Goal: Information Seeking & Learning: Check status

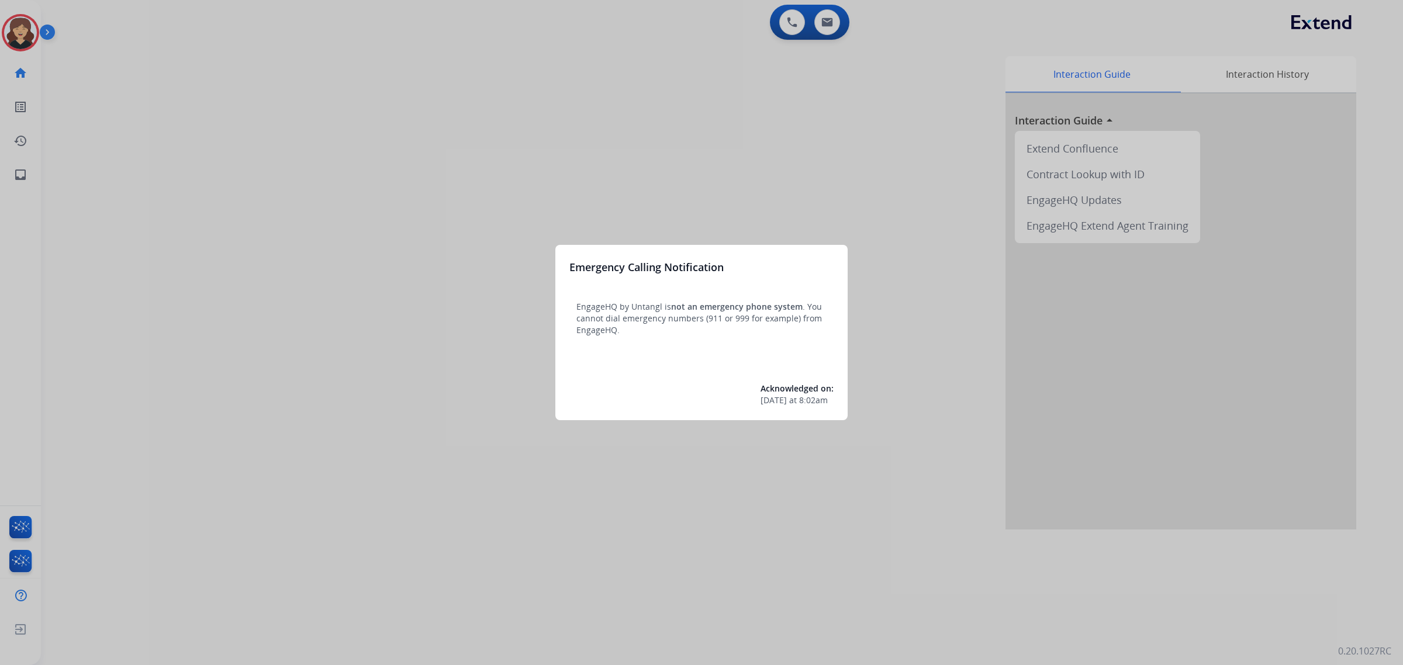
click at [19, 169] on div at bounding box center [701, 332] width 1403 height 665
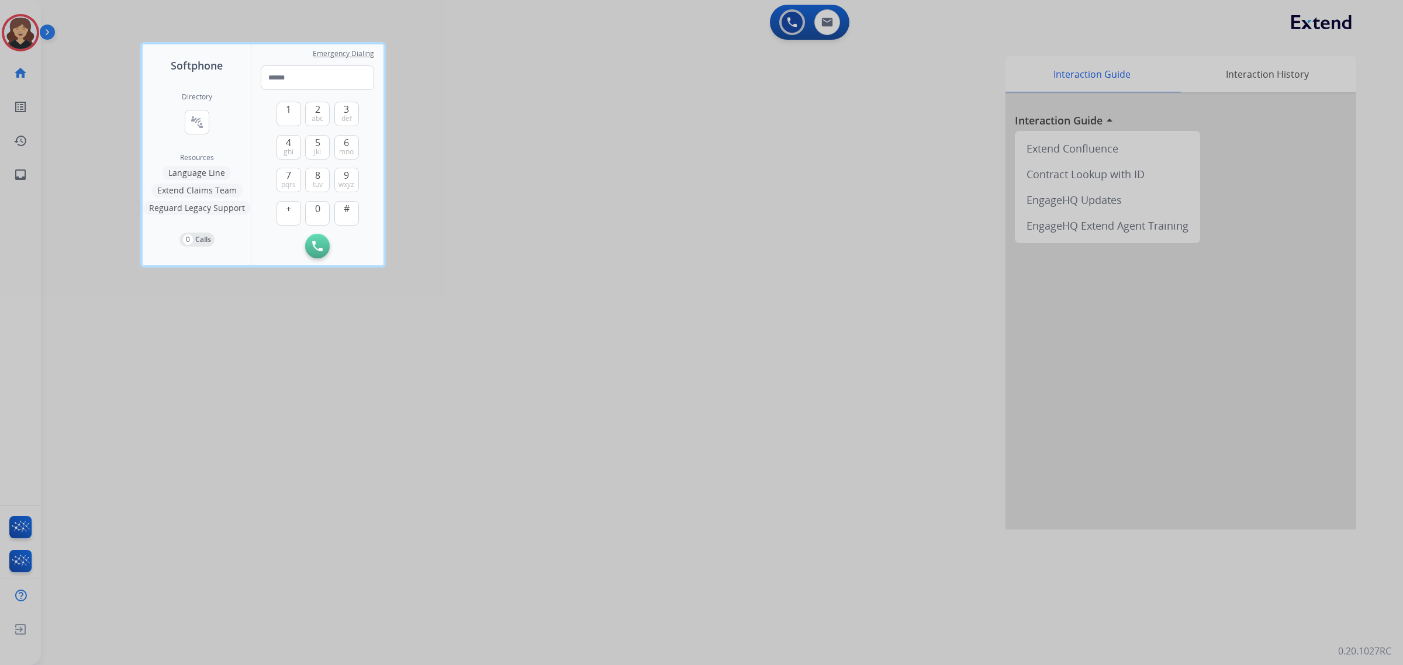
click at [19, 169] on div at bounding box center [701, 332] width 1403 height 665
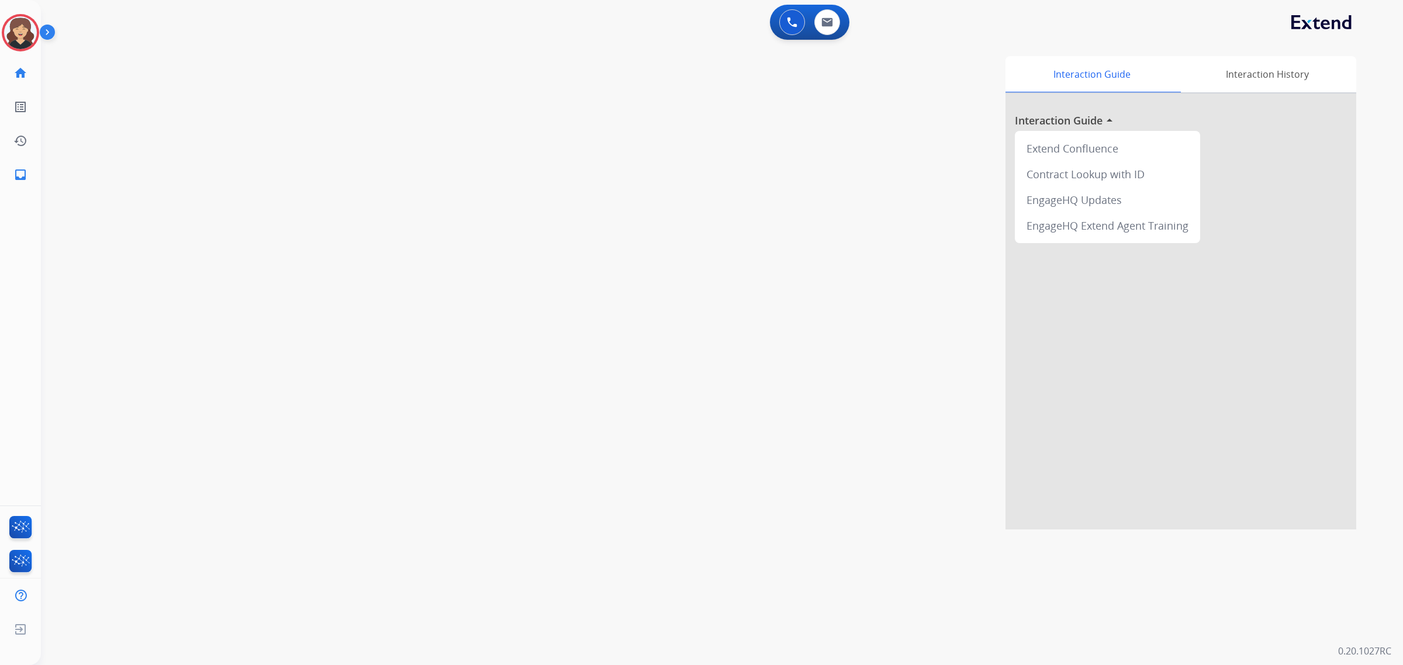
click at [19, 169] on mat-icon "inbox" at bounding box center [20, 175] width 14 height 14
select select "**********"
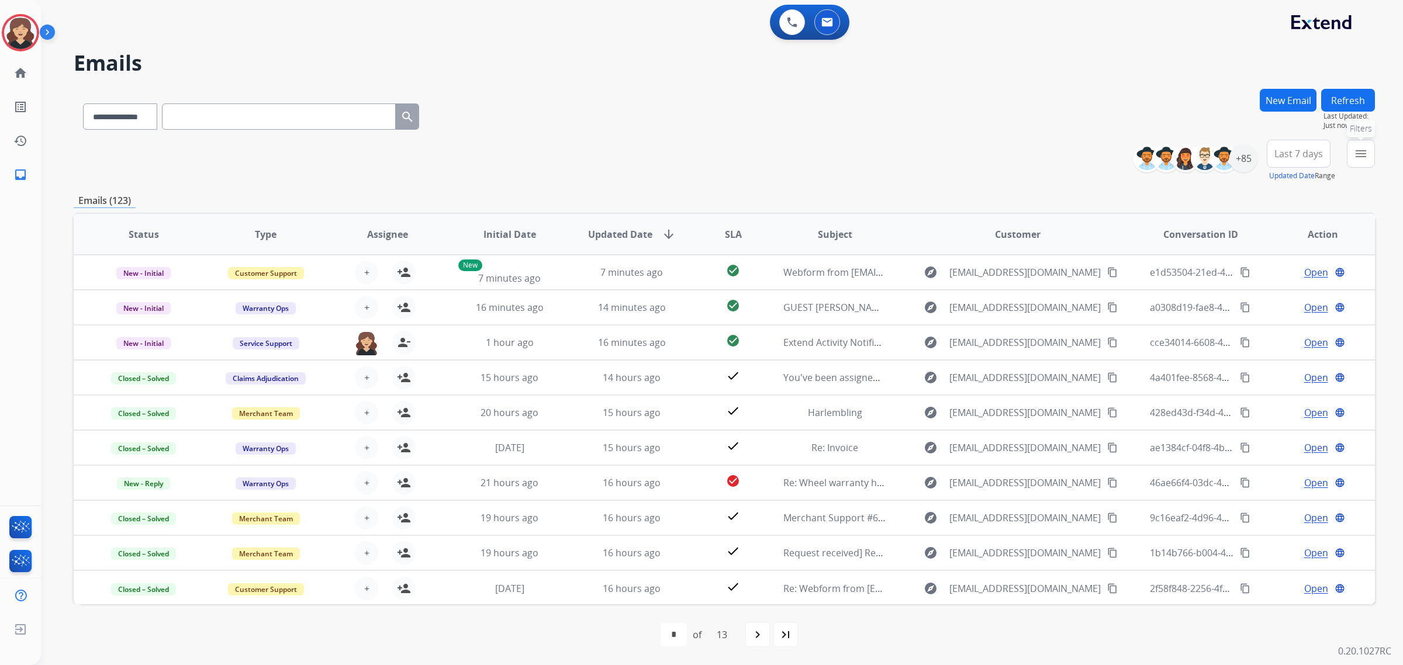
click at [1360, 153] on mat-icon "menu" at bounding box center [1360, 154] width 14 height 14
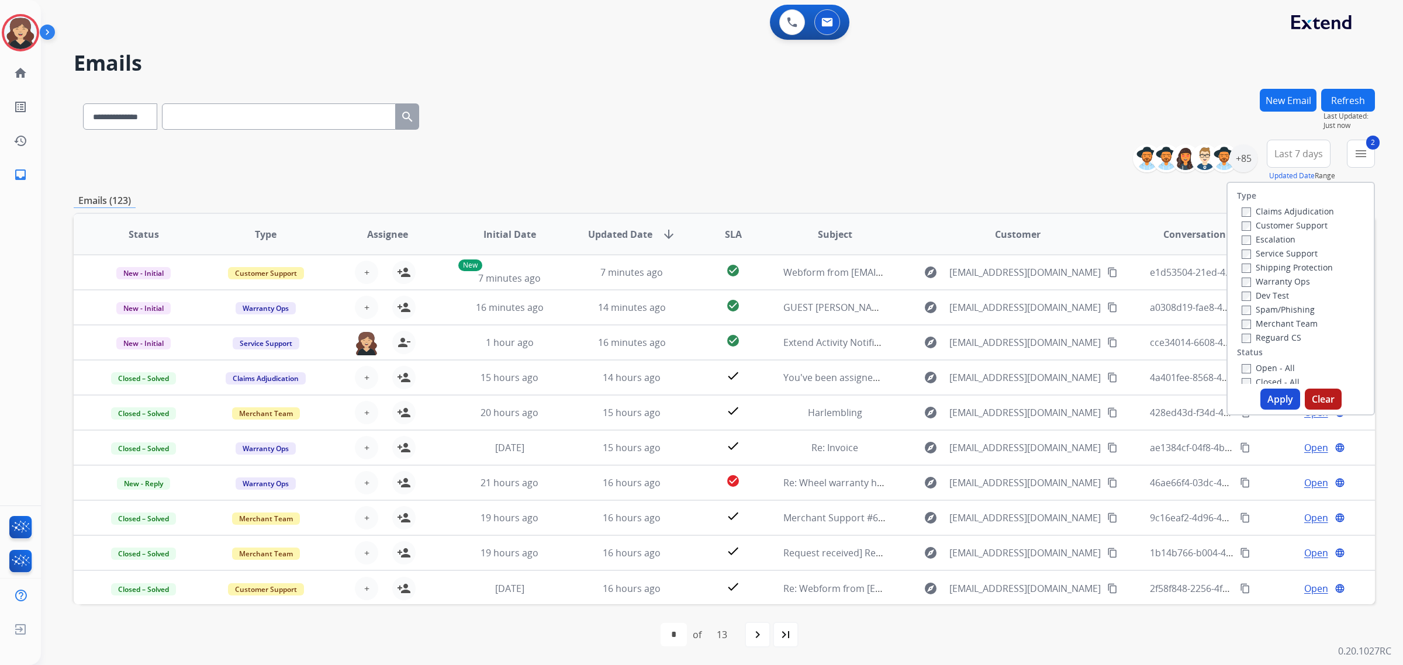
click at [1270, 400] on button "Apply" at bounding box center [1280, 399] width 40 height 21
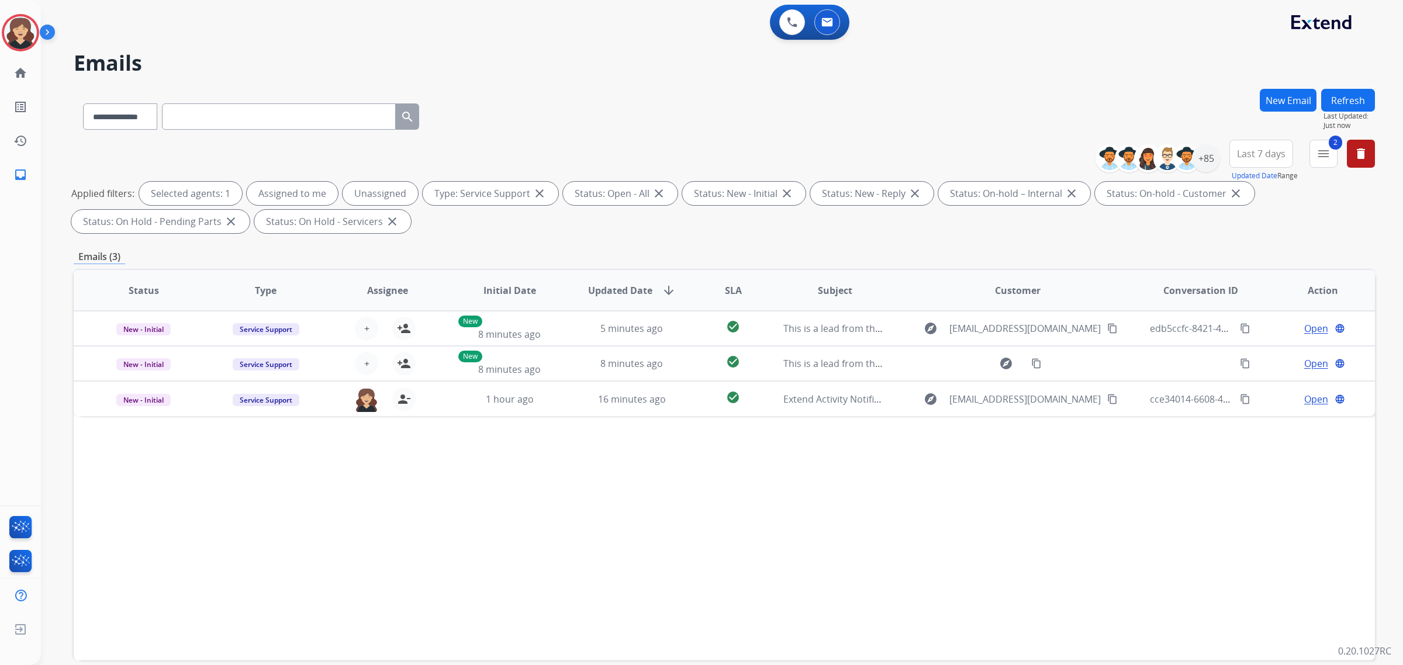
click at [1357, 99] on button "Refresh" at bounding box center [1348, 100] width 54 height 23
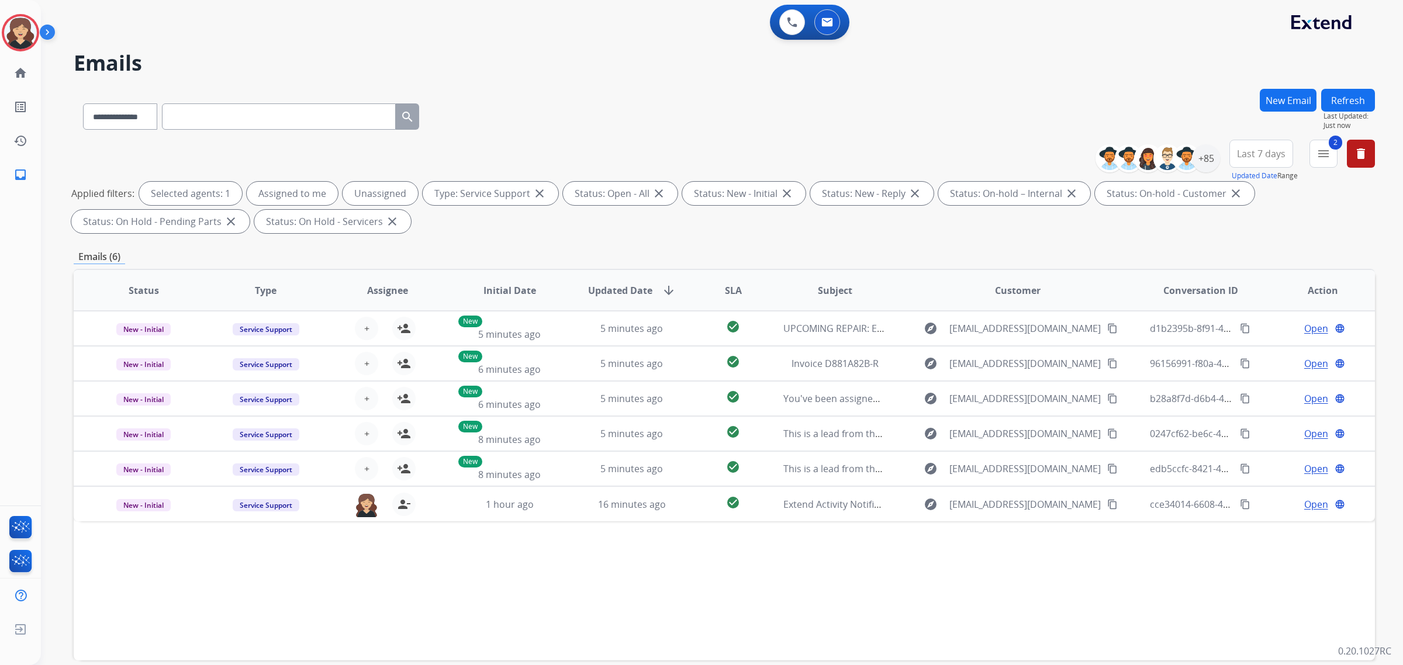
click at [1277, 153] on span "Last 7 days" at bounding box center [1261, 153] width 49 height 5
click at [1266, 289] on div "Last 90 days" at bounding box center [1257, 296] width 64 height 18
click at [1320, 157] on mat-icon "menu" at bounding box center [1323, 154] width 14 height 14
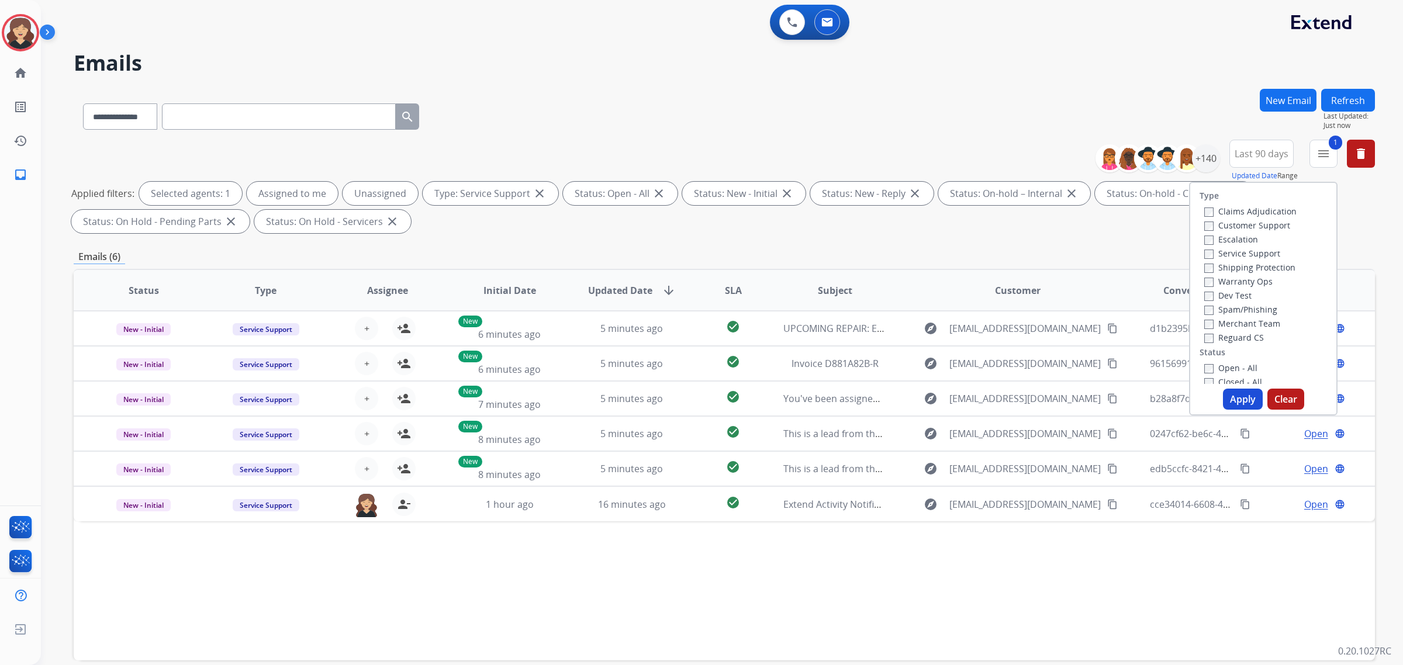
click at [1237, 399] on button "Apply" at bounding box center [1243, 399] width 40 height 21
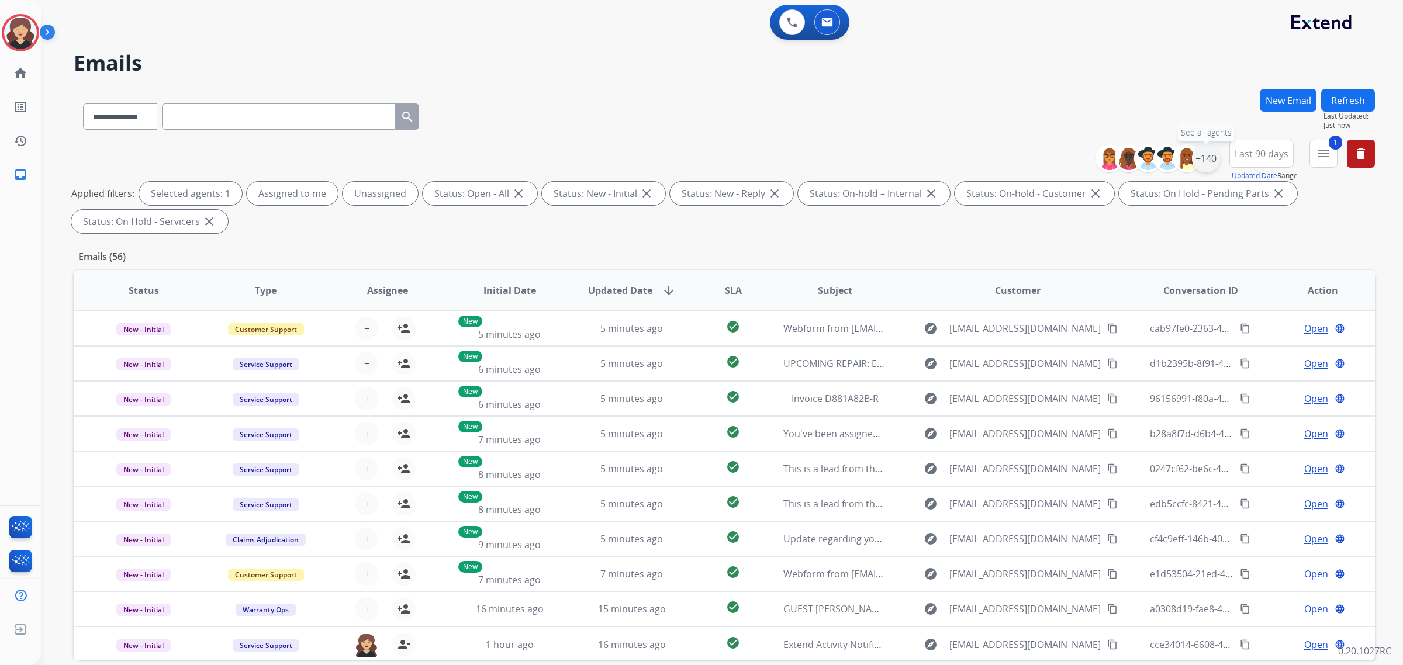
click at [1216, 154] on div "+140" at bounding box center [1206, 158] width 28 height 28
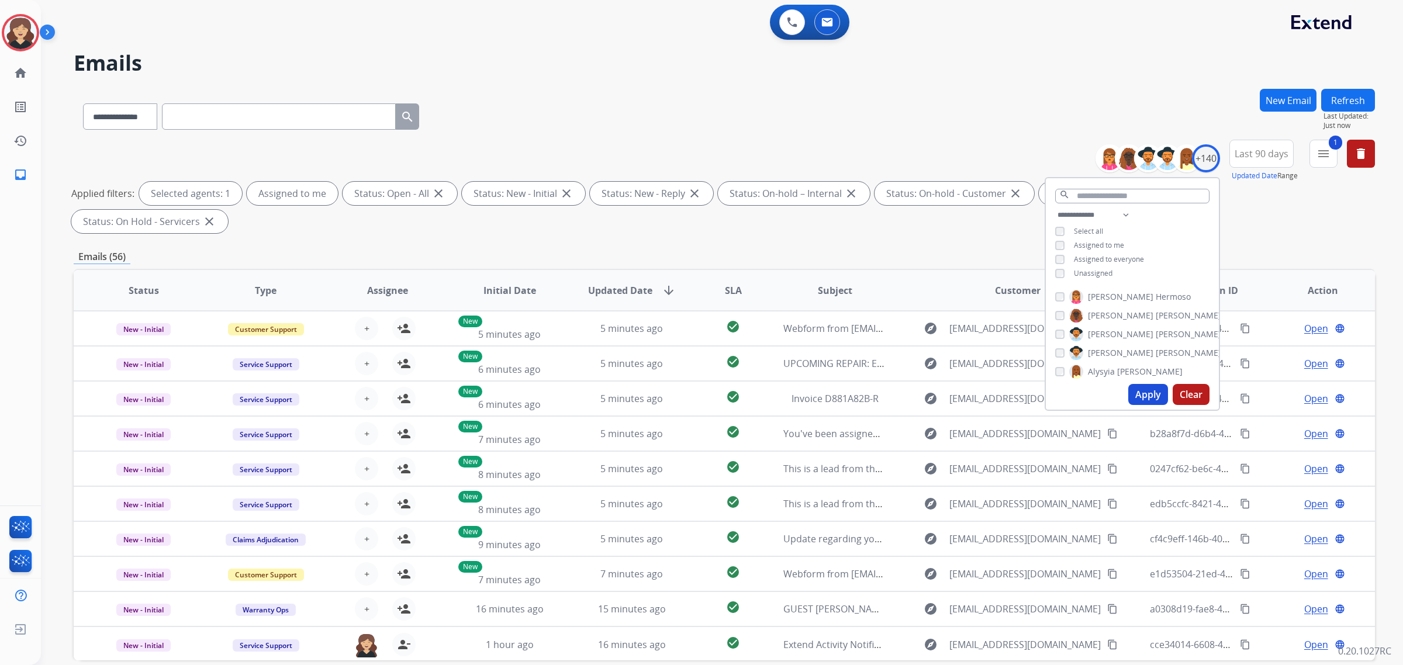
click at [1137, 389] on button "Apply" at bounding box center [1148, 394] width 40 height 21
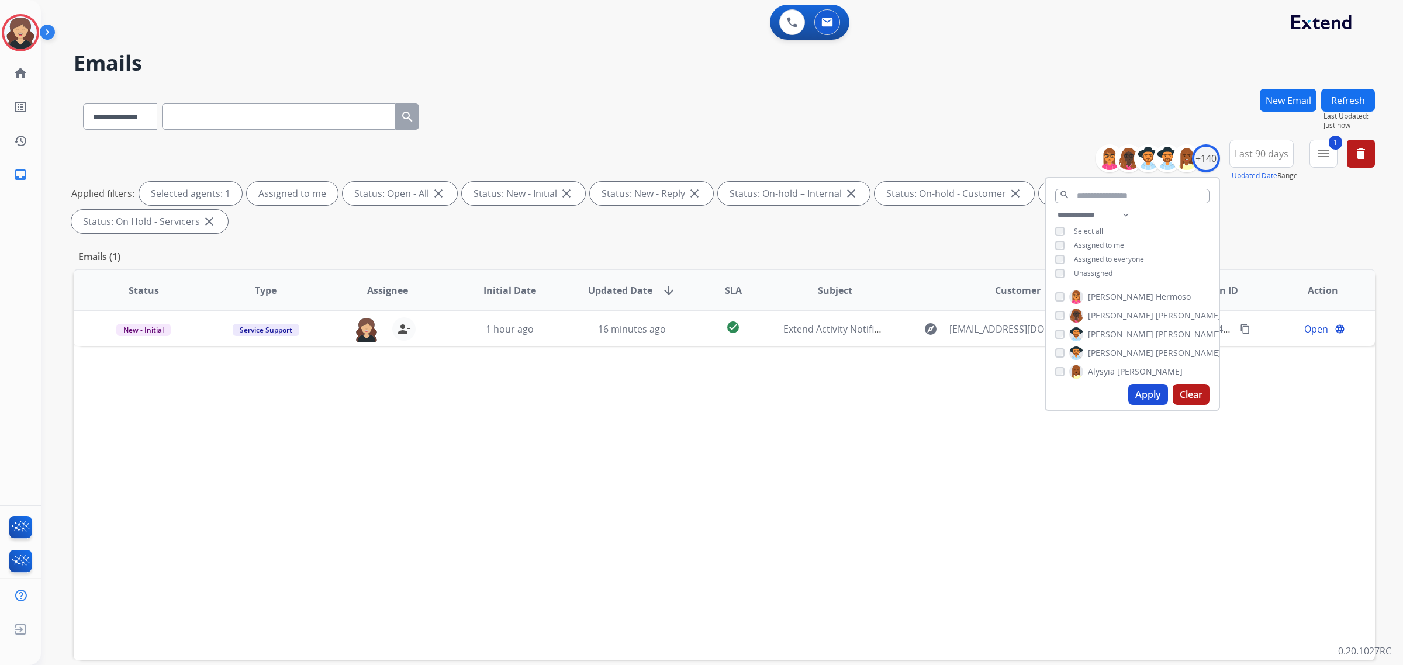
click at [496, 394] on div "Status Type Assignee Initial Date Updated Date arrow_downward SLA Subject Custo…" at bounding box center [724, 465] width 1301 height 392
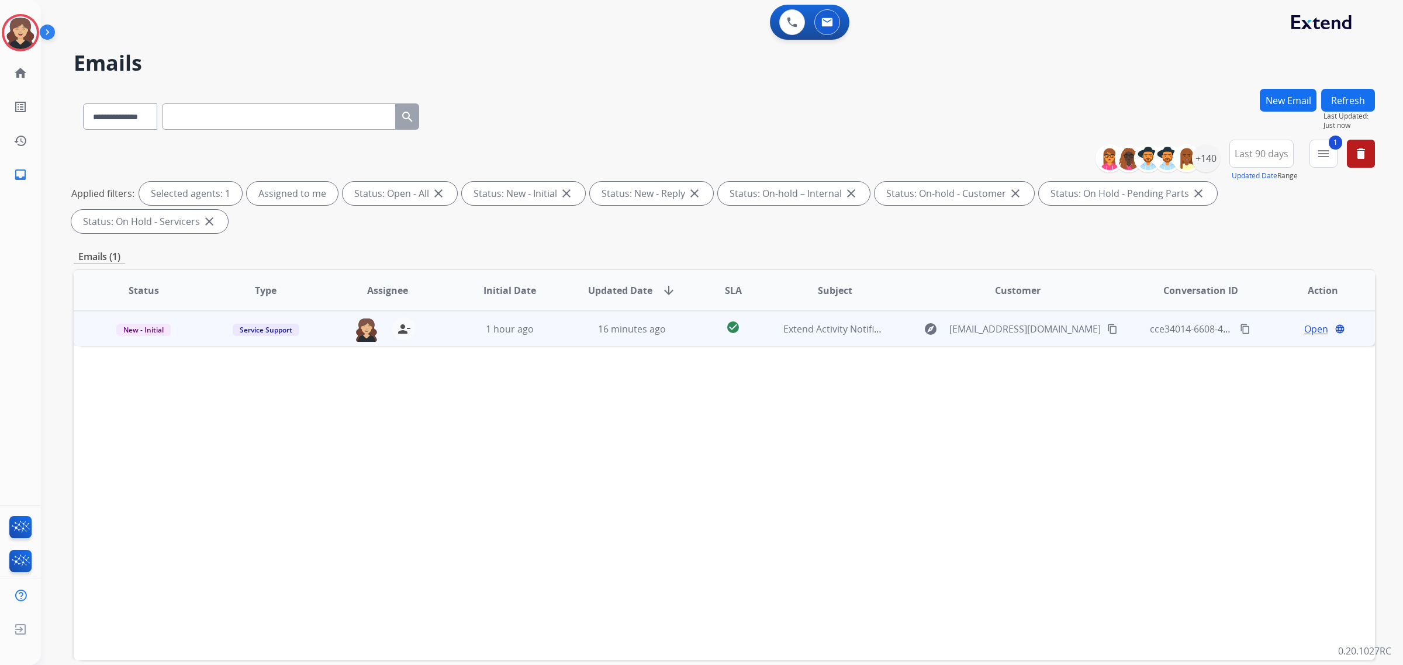
click at [1315, 322] on span "Open" at bounding box center [1316, 329] width 24 height 14
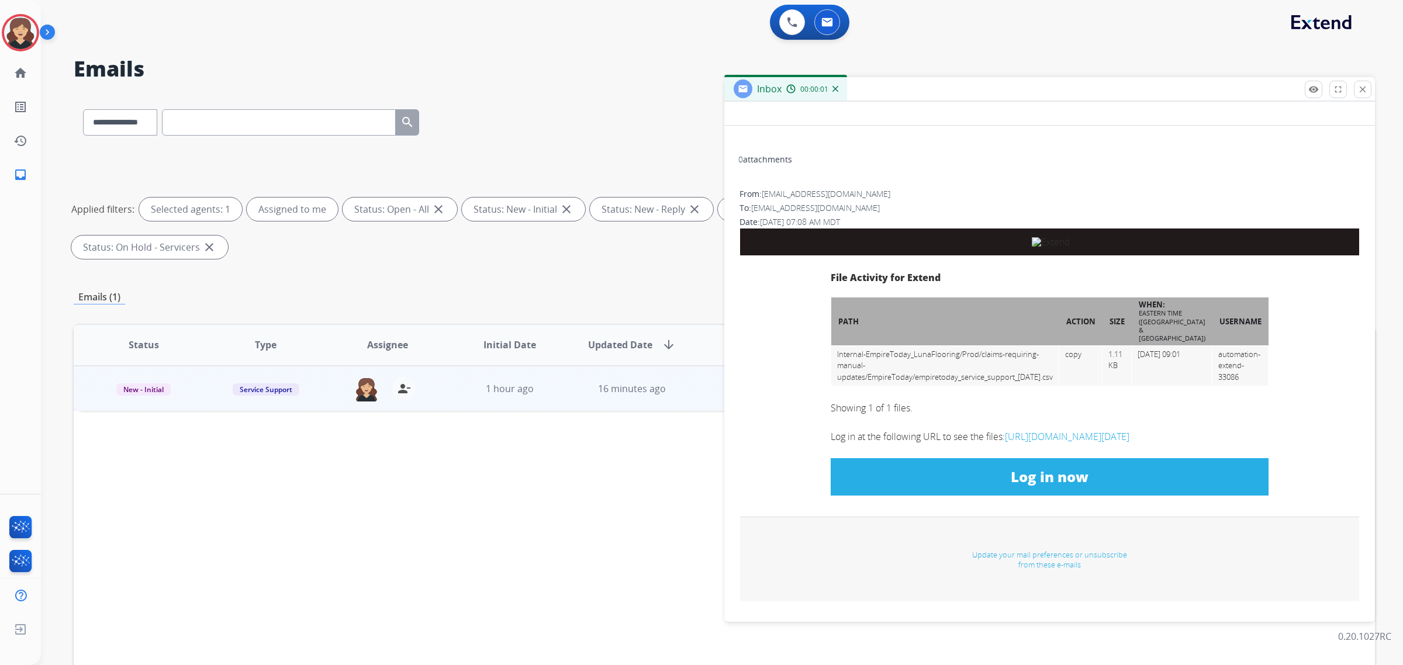
scroll to position [292, 0]
click at [1033, 487] on link "Log in now" at bounding box center [1049, 476] width 438 height 37
